Goal: Task Accomplishment & Management: Manage account settings

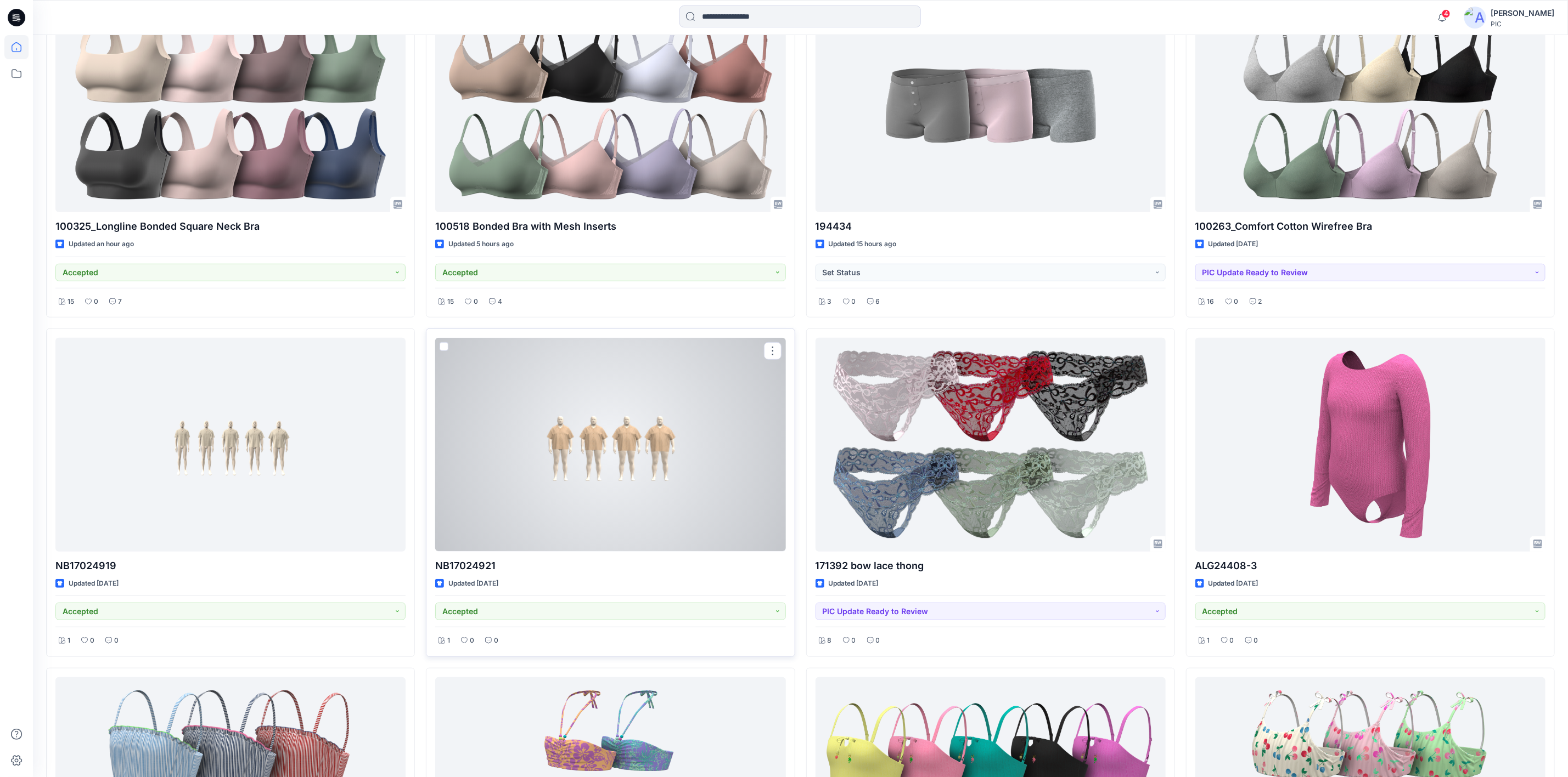
scroll to position [329, 0]
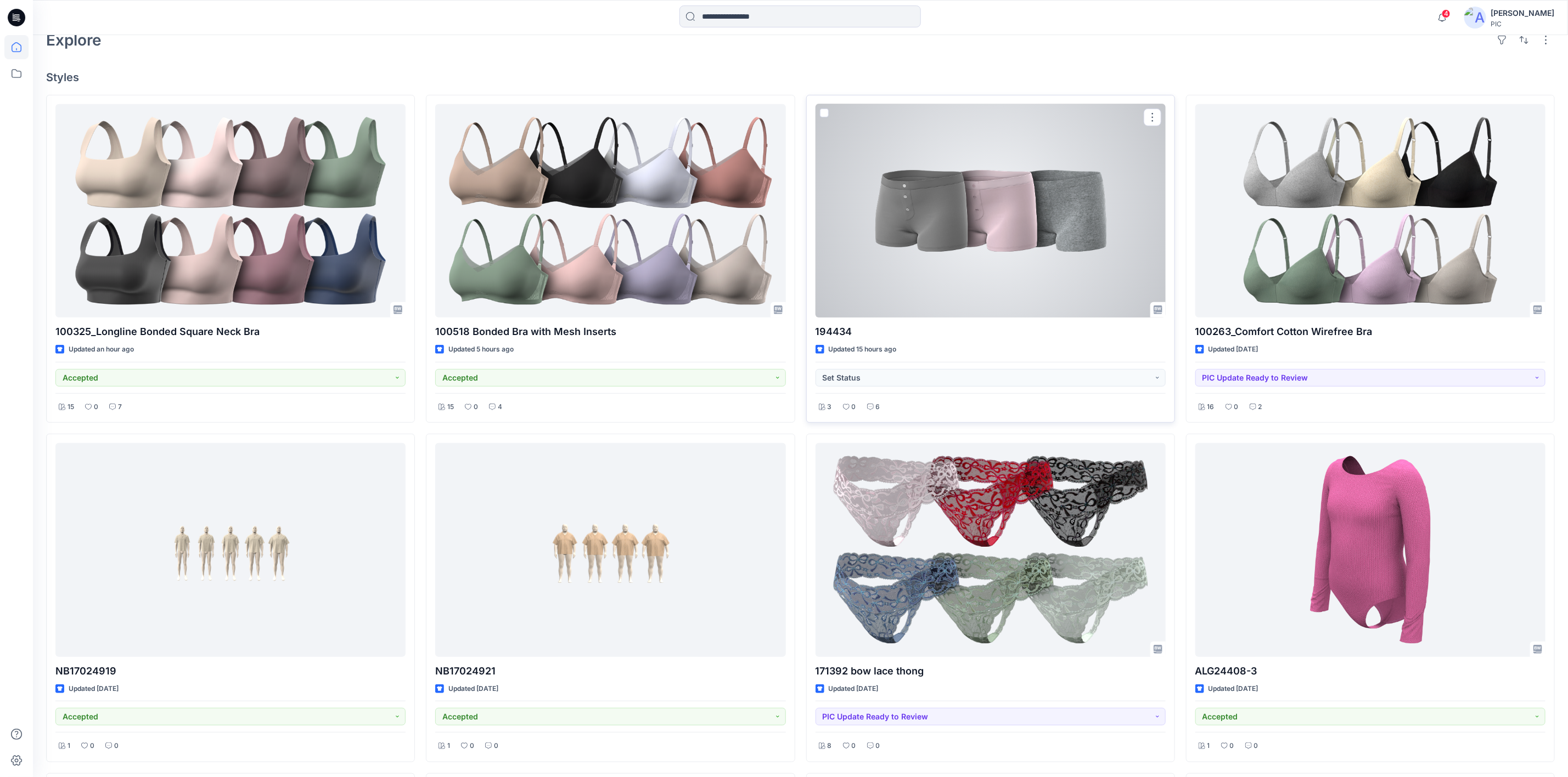
click at [965, 339] on p "194434" at bounding box center [990, 332] width 350 height 15
click at [1000, 168] on div at bounding box center [990, 211] width 350 height 213
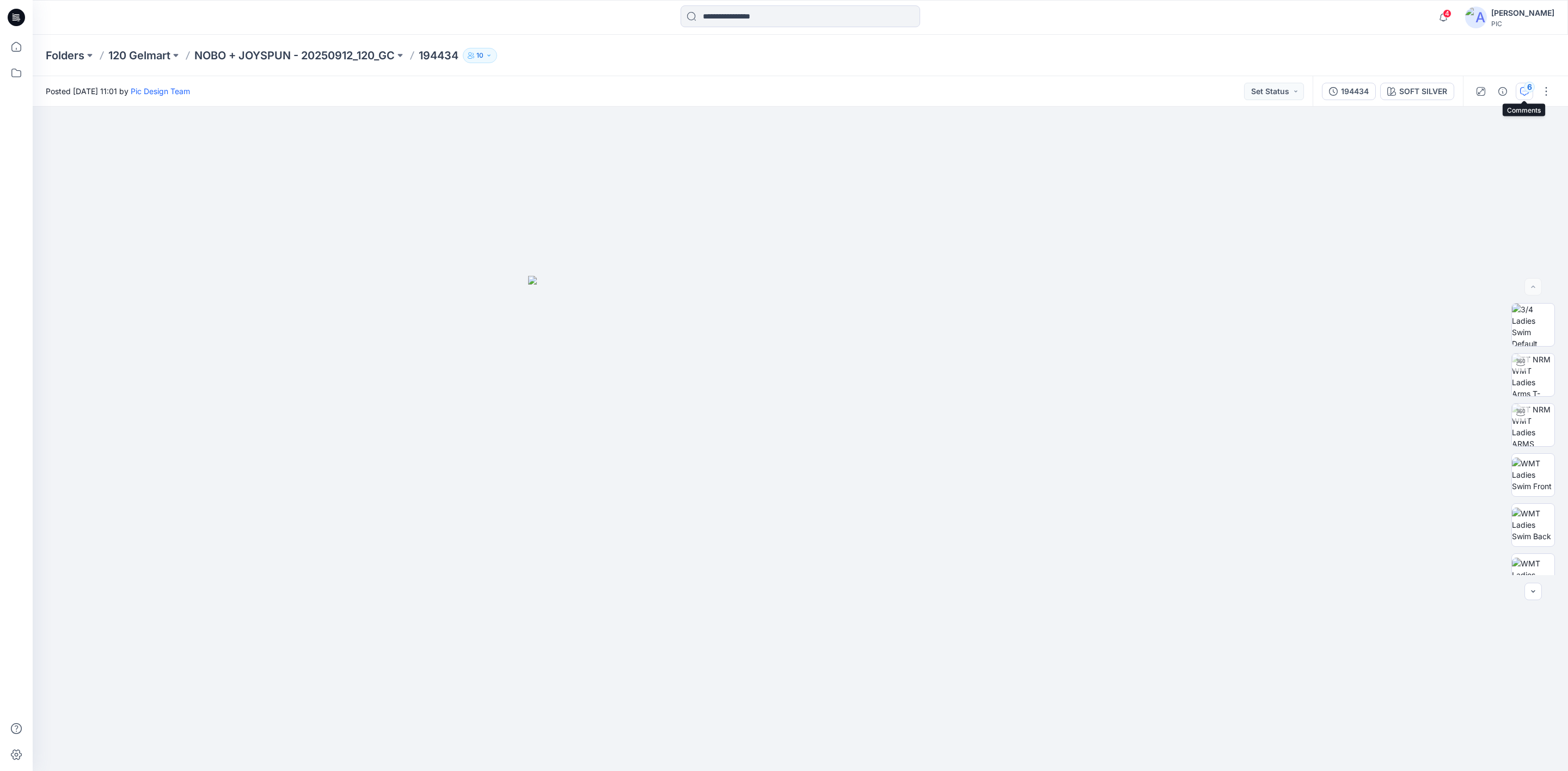
drag, startPoint x: 1517, startPoint y: 89, endPoint x: 1525, endPoint y: 90, distance: 8.1
click at [1517, 88] on button "6" at bounding box center [1524, 91] width 17 height 17
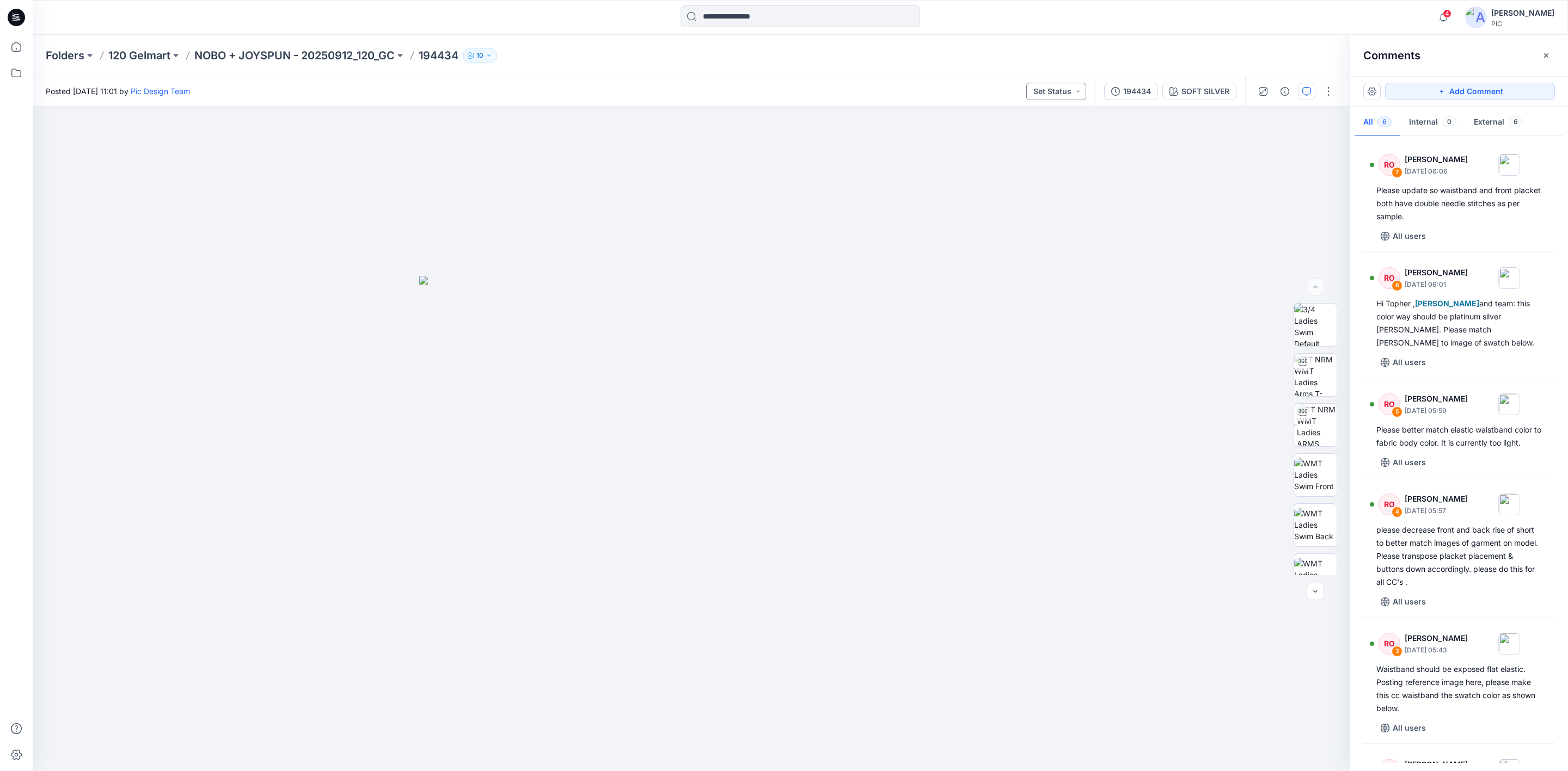
click at [1075, 92] on button "Set Status" at bounding box center [1056, 91] width 60 height 17
click at [1037, 192] on p "Resubmit" at bounding box center [1023, 189] width 33 height 14
click at [1100, 330] on div at bounding box center [691, 439] width 1318 height 665
drag, startPoint x: 271, startPoint y: 40, endPoint x: 270, endPoint y: 58, distance: 18.0
click at [270, 44] on div "Folders 120 Gelmart NOBO + JOYSPUN - 20250912_120_GC 194434 10" at bounding box center [799, 56] width 1535 height 41
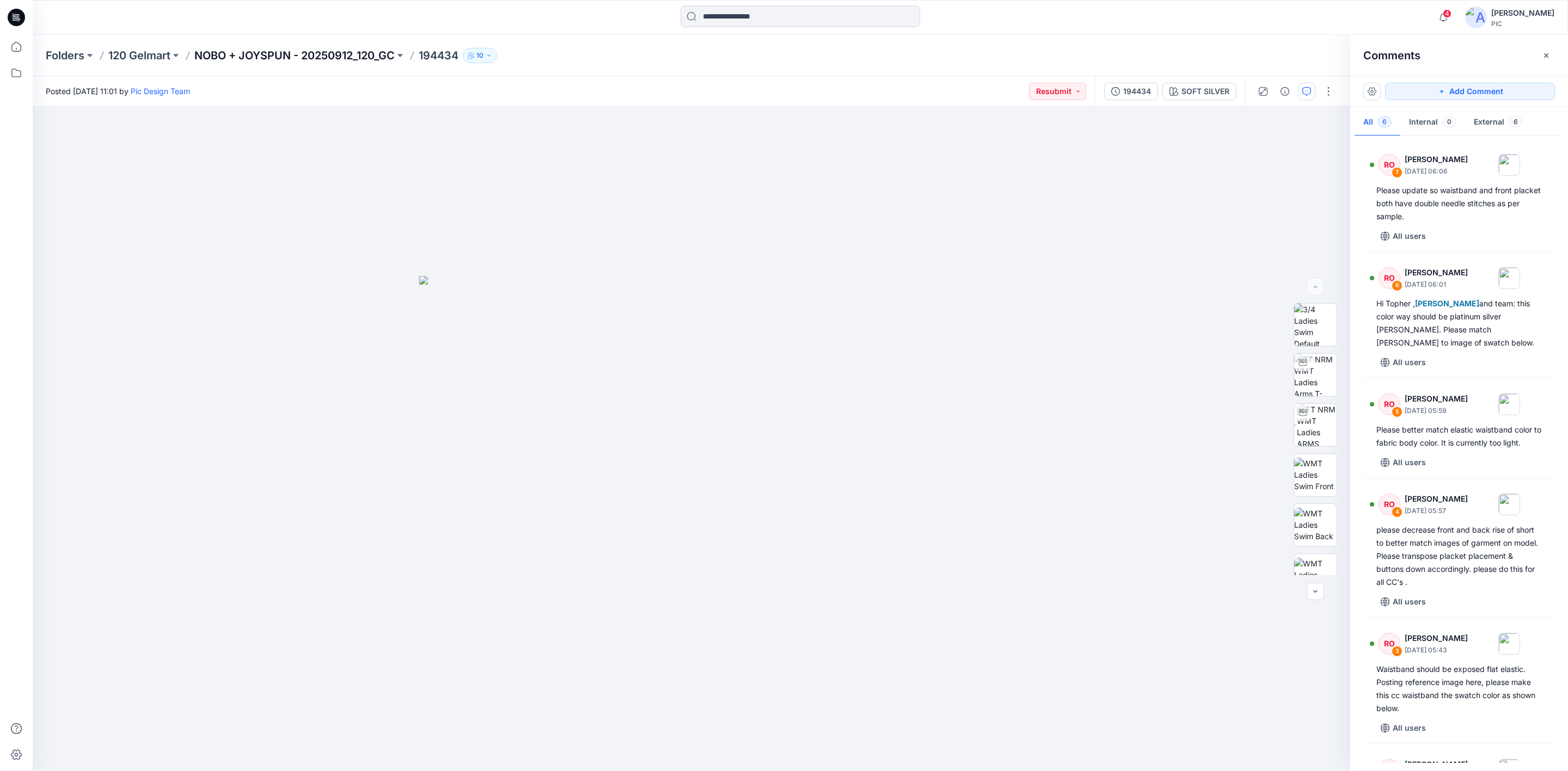
click at [270, 58] on p "NOBO + JOYSPUN - 20250912_120_GC" at bounding box center [294, 56] width 201 height 15
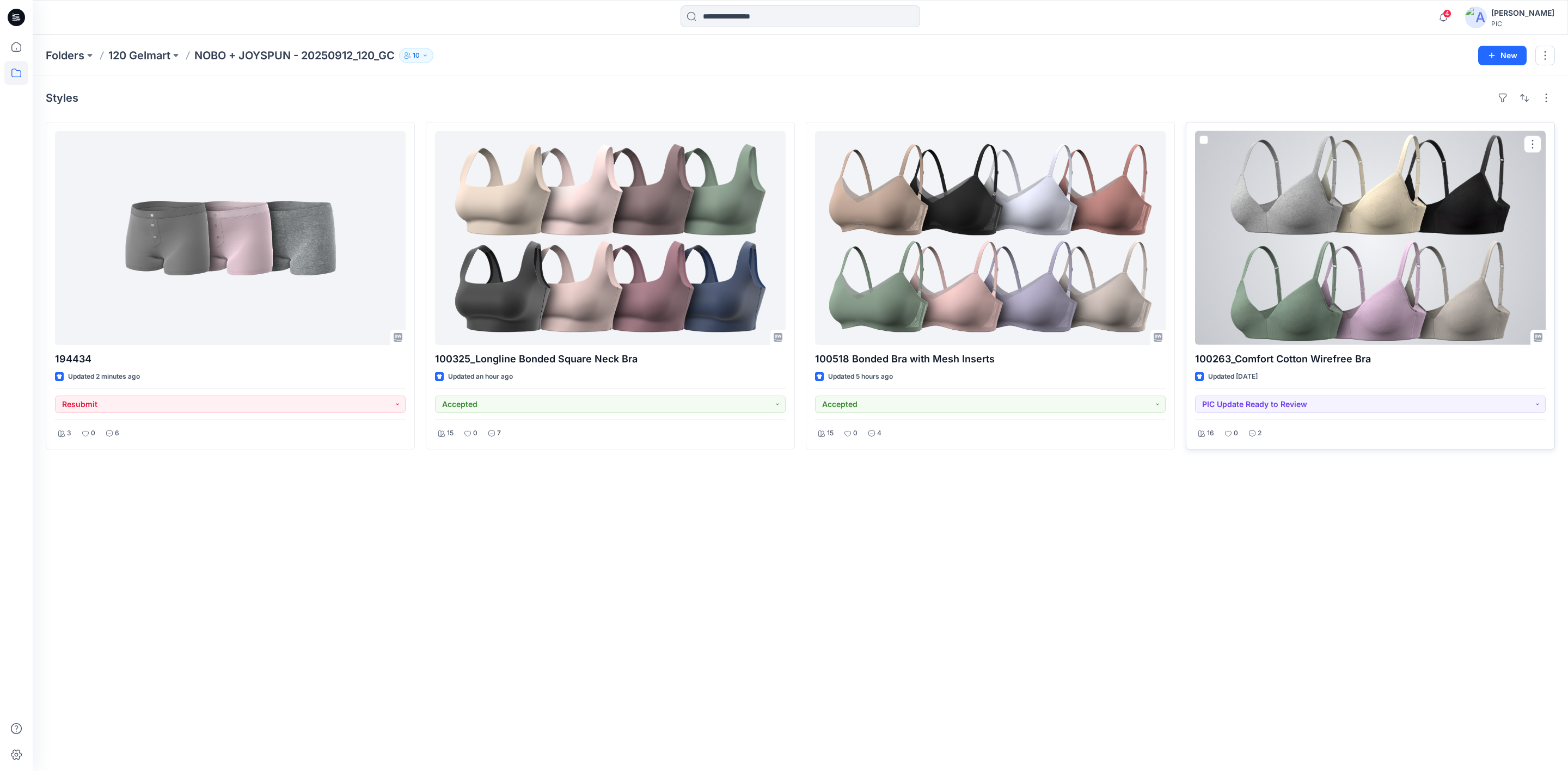
click at [1347, 274] on div at bounding box center [1370, 238] width 351 height 214
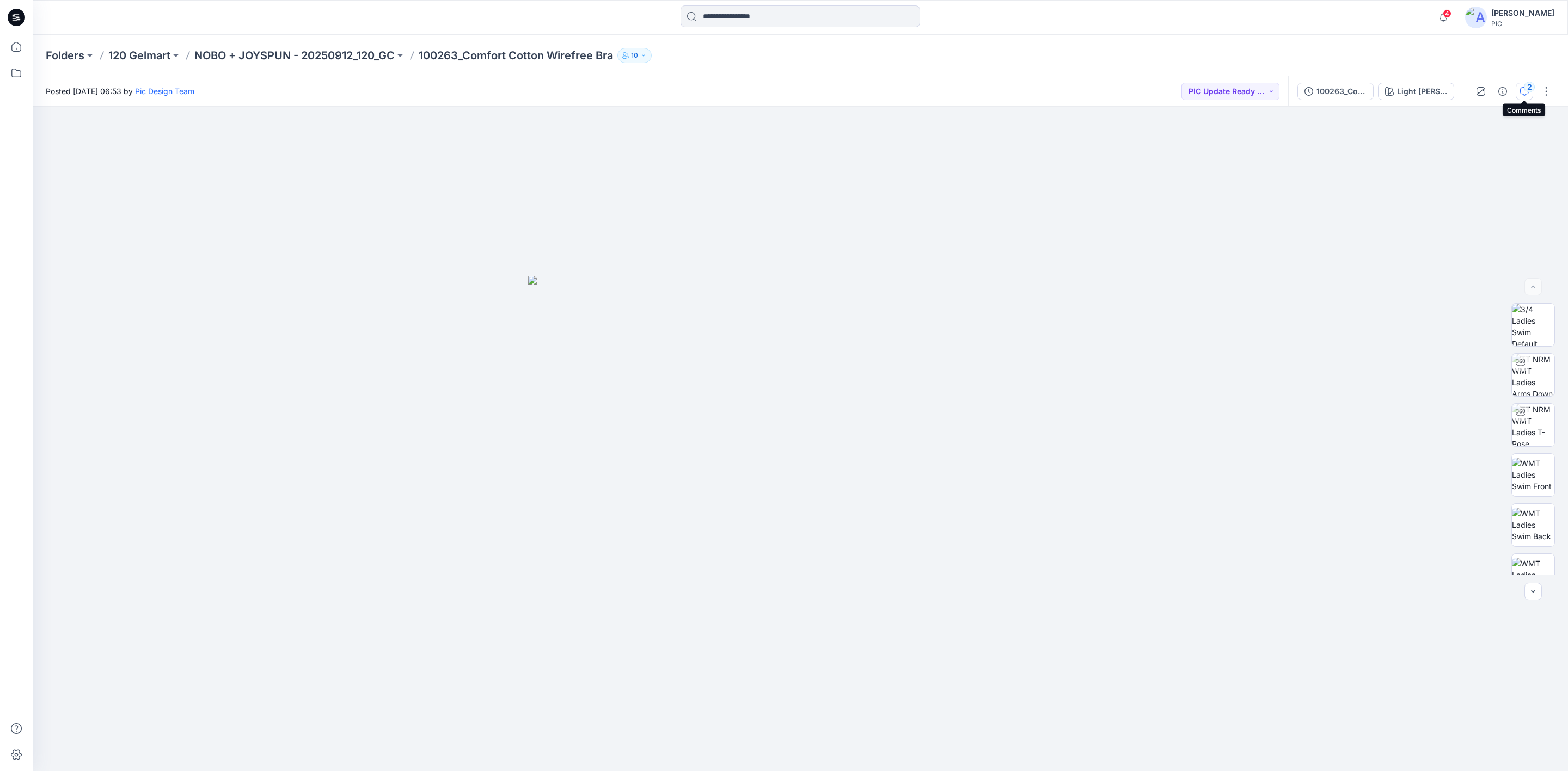
click at [1526, 90] on div "2" at bounding box center [1529, 86] width 11 height 11
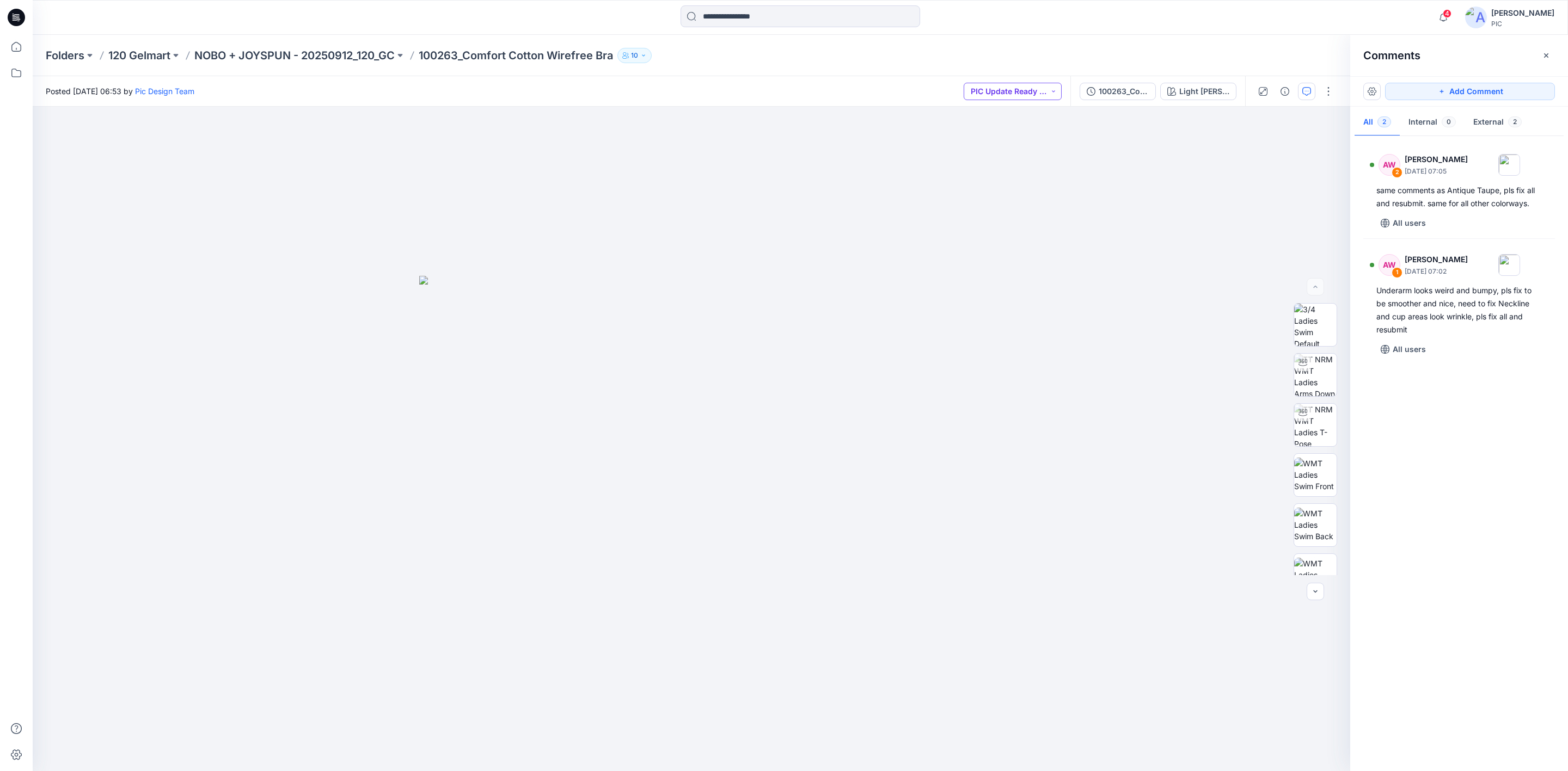
click at [1051, 94] on button "PIC Update Ready to Review" at bounding box center [1012, 91] width 98 height 17
click at [1002, 189] on p "Resubmit" at bounding box center [1001, 189] width 33 height 14
click at [1475, 472] on div "AW 2 [PERSON_NAME] [DATE] 07:05 same comments as [PERSON_NAME], pls fix all and…" at bounding box center [1459, 450] width 218 height 624
click at [1051, 90] on button "Resubmit" at bounding box center [1032, 91] width 57 height 17
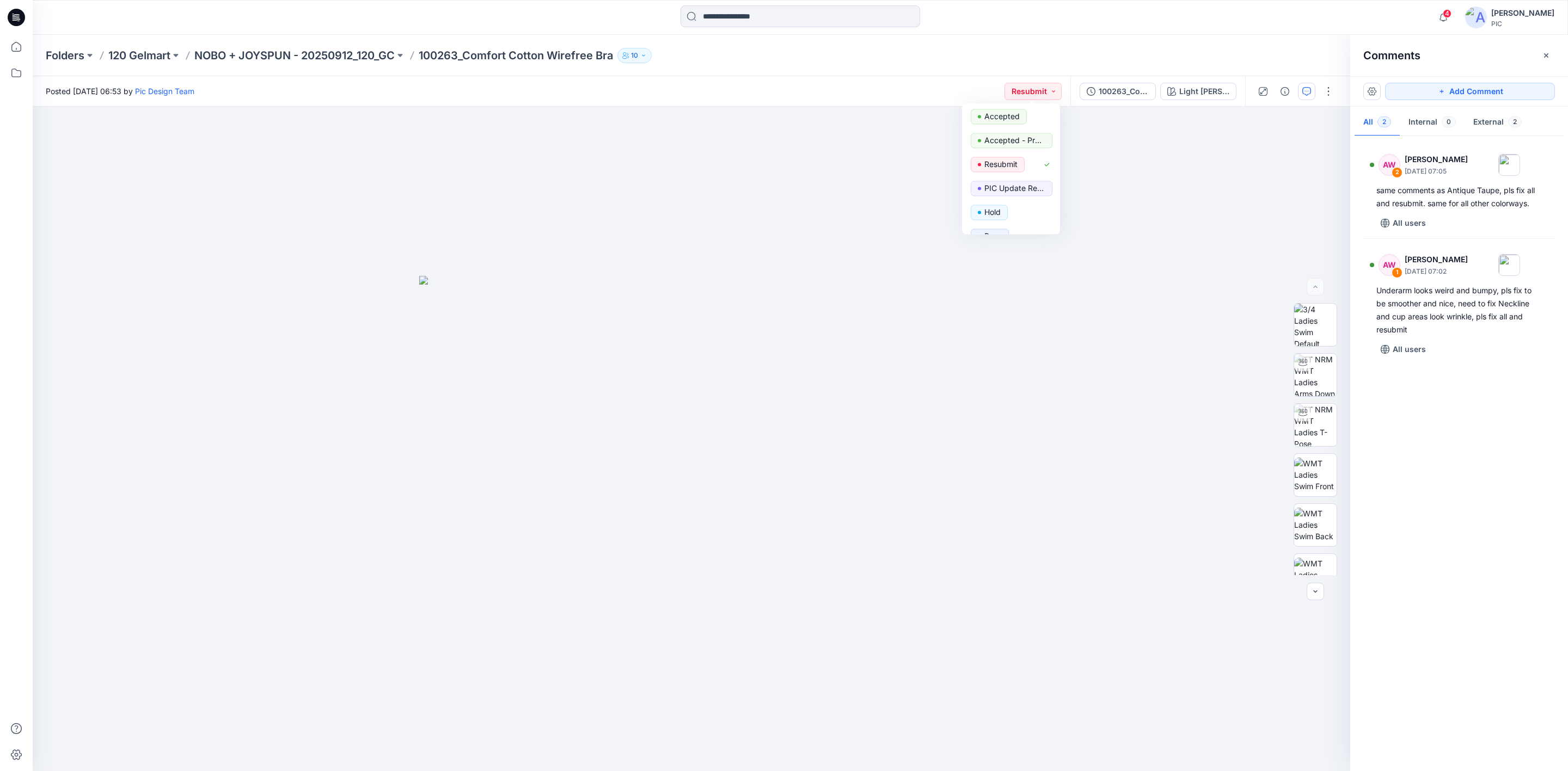
click at [1455, 505] on div "AW 2 [PERSON_NAME] [DATE] 07:05 same comments as [PERSON_NAME], pls fix all and…" at bounding box center [1459, 450] width 218 height 624
click at [320, 51] on p "NOBO + JOYSPUN - 20250912_120_GC" at bounding box center [294, 56] width 201 height 15
